Goal: Manage account settings

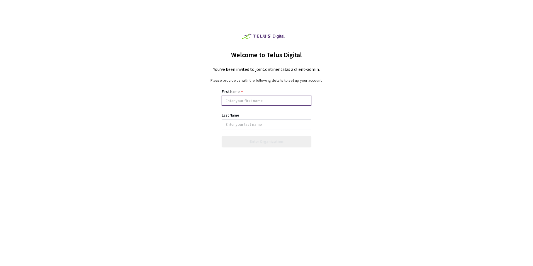
click at [248, 102] on input at bounding box center [266, 101] width 89 height 10
type input "Emese"
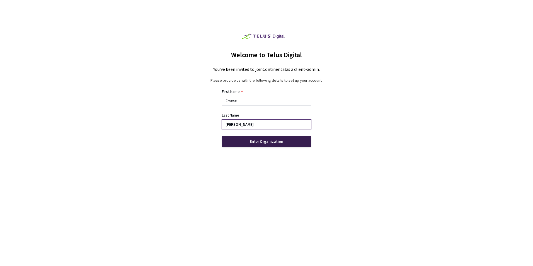
type input "[PERSON_NAME]"
click at [273, 142] on div "Enter Organization" at bounding box center [266, 141] width 33 height 4
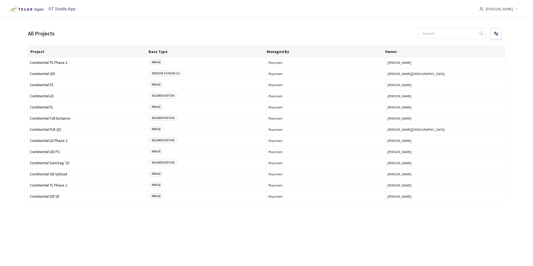
click at [520, 12] on div "[PERSON_NAME]" at bounding box center [502, 9] width 47 height 18
click at [516, 11] on div "[PERSON_NAME]" at bounding box center [502, 9] width 47 height 18
